Goal: Obtain resource: Obtain resource

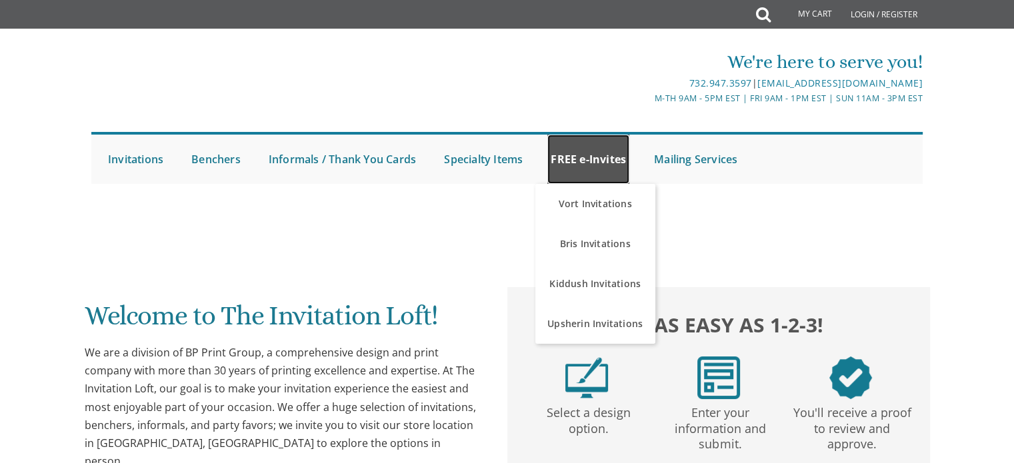
click at [557, 147] on link "FREE e-Invites" at bounding box center [588, 159] width 82 height 49
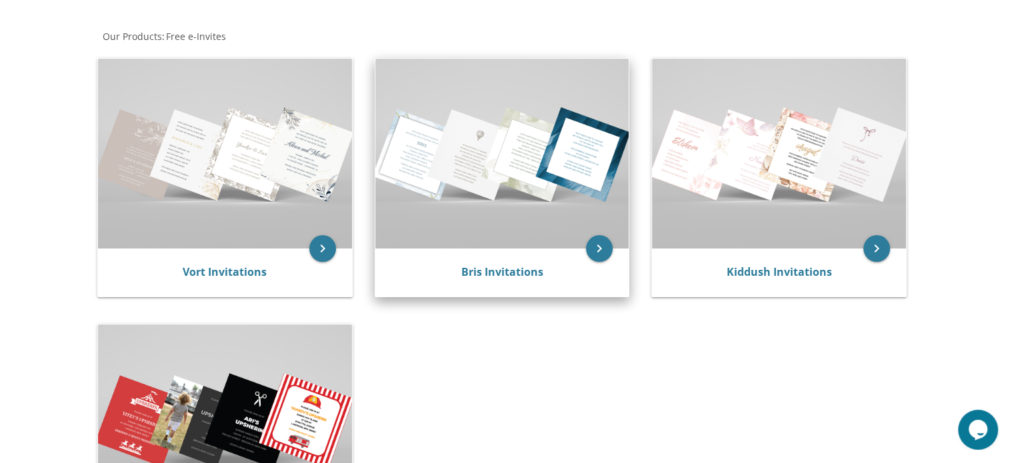
click at [520, 194] on img at bounding box center [502, 154] width 254 height 190
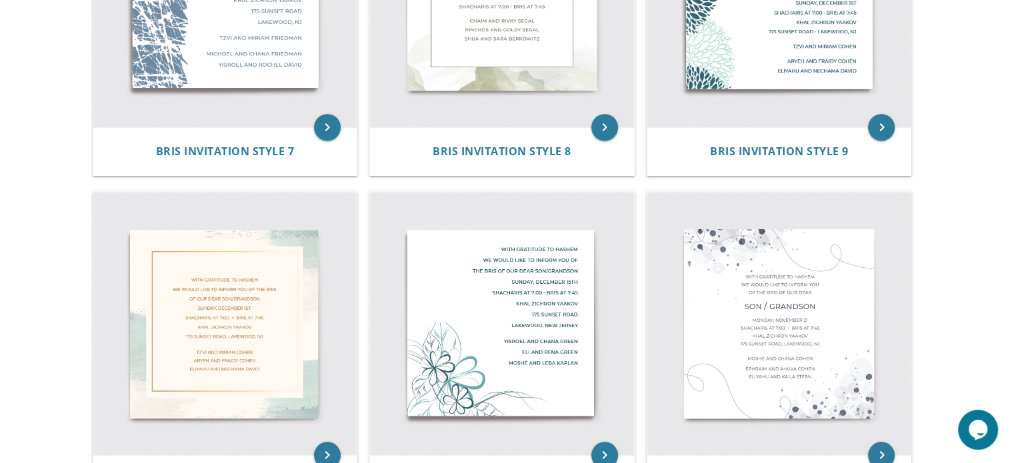
scroll to position [1127, 0]
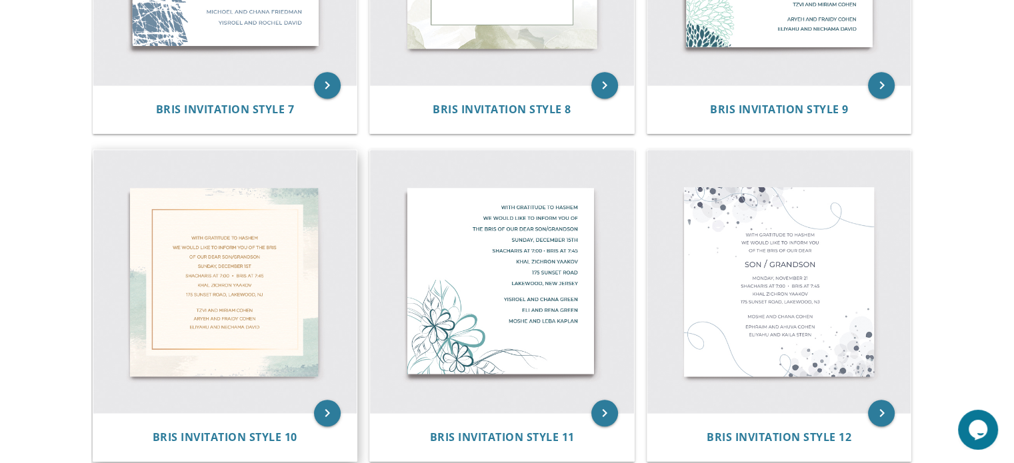
click at [285, 229] on img at bounding box center [225, 282] width 264 height 264
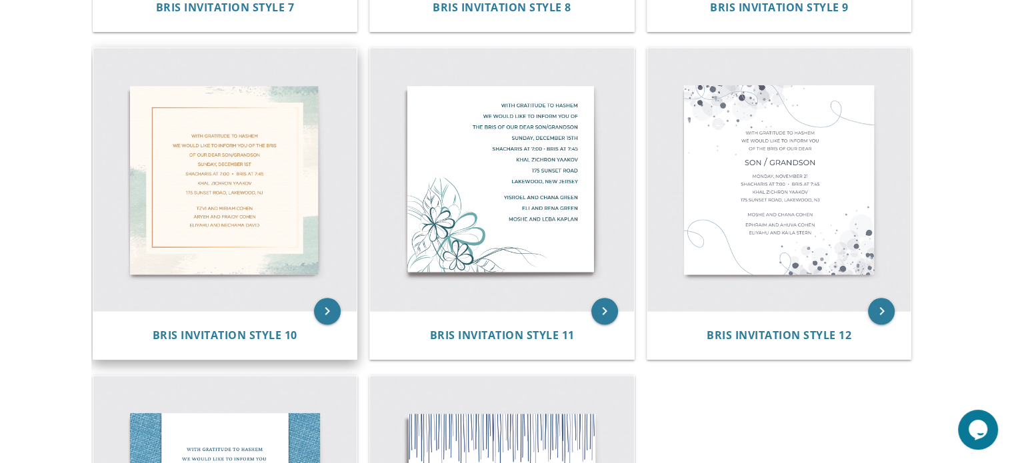
scroll to position [1232, 0]
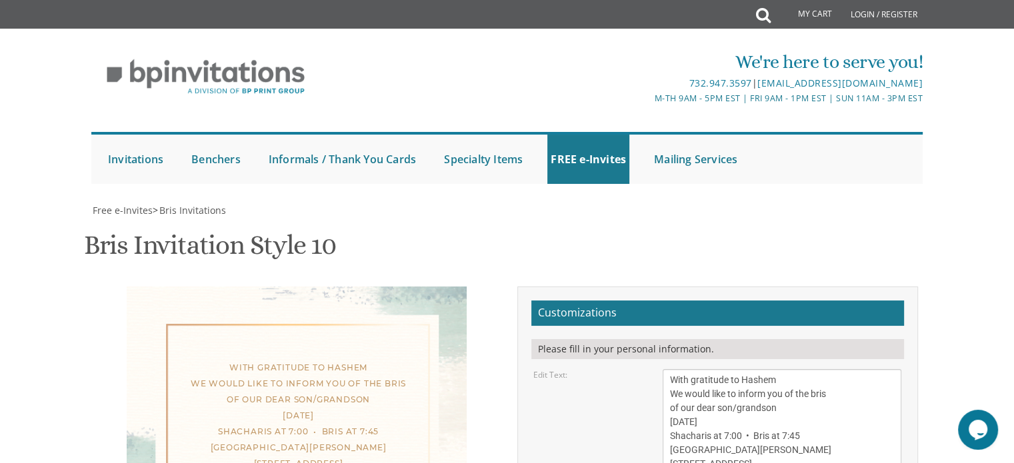
scroll to position [231, 0]
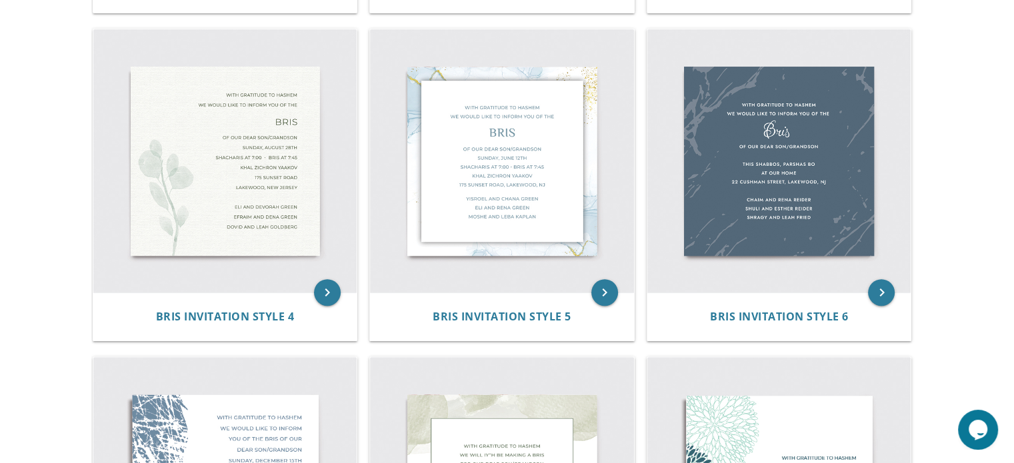
scroll to position [584, 0]
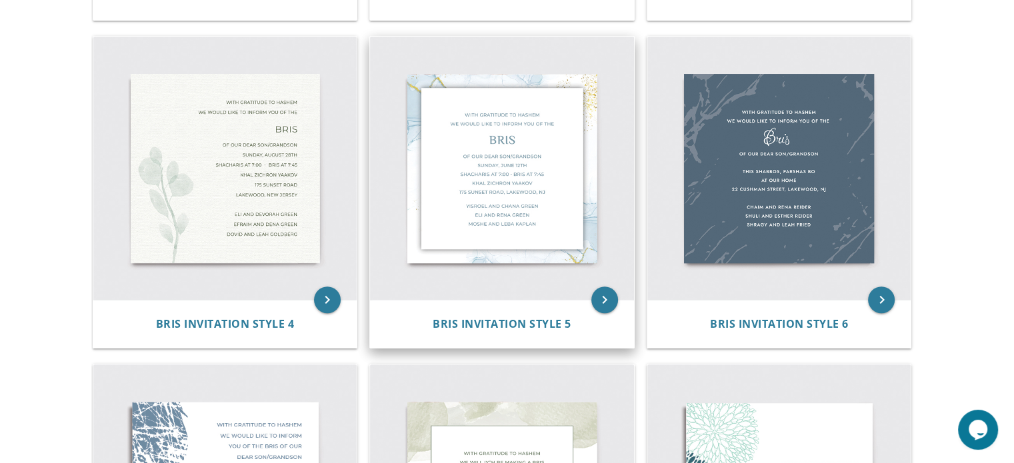
click at [452, 166] on img at bounding box center [502, 169] width 264 height 264
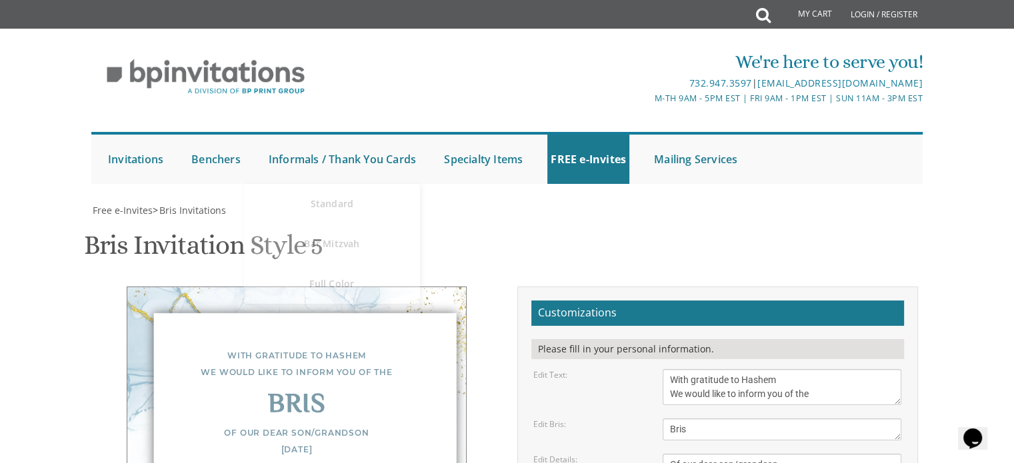
scroll to position [336, 0]
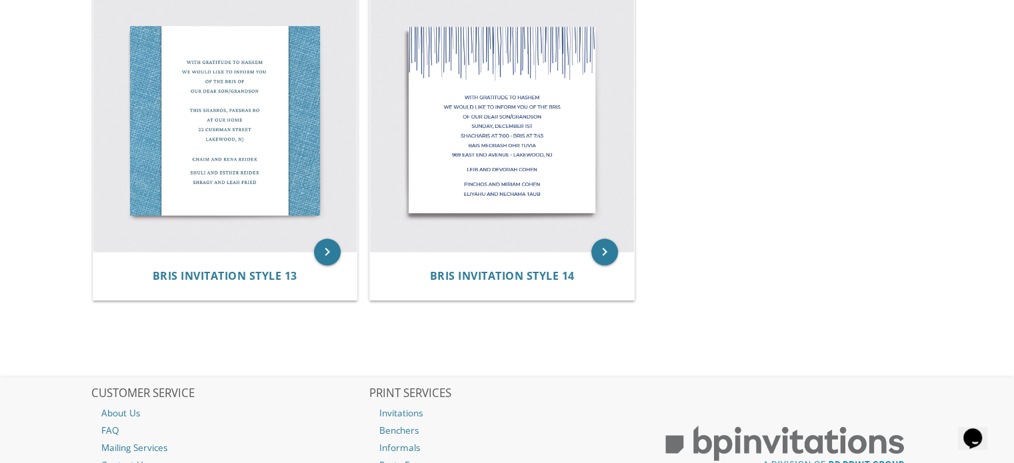
scroll to position [1618, 0]
